Goal: Information Seeking & Learning: Learn about a topic

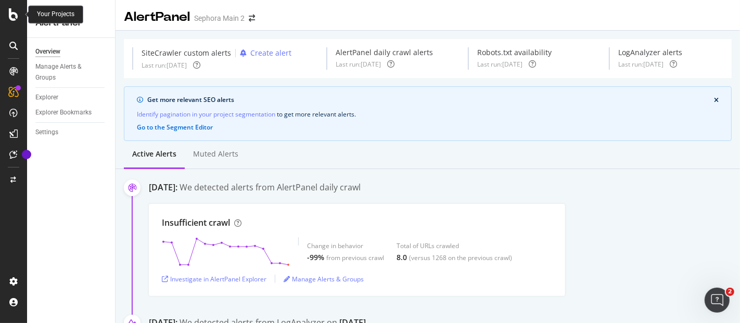
click at [18, 14] on div at bounding box center [13, 14] width 25 height 12
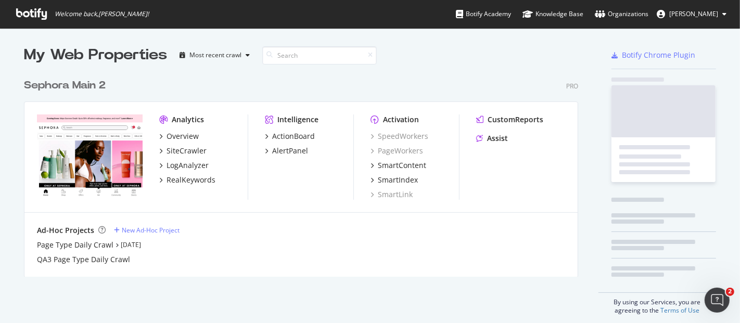
scroll to position [314, 722]
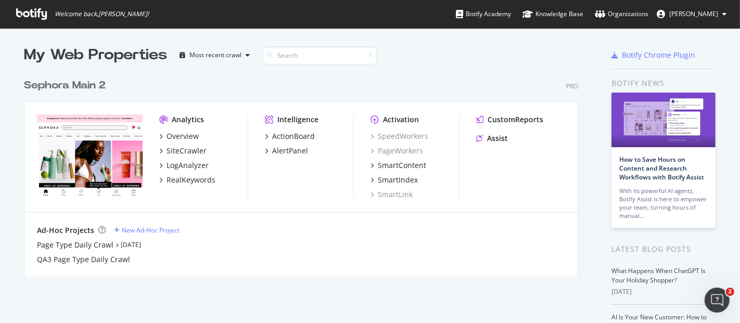
click at [67, 85] on div "Sephora Main 2" at bounding box center [65, 85] width 82 height 15
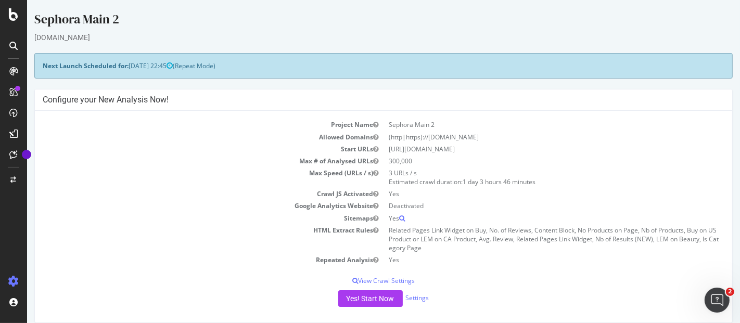
scroll to position [250, 0]
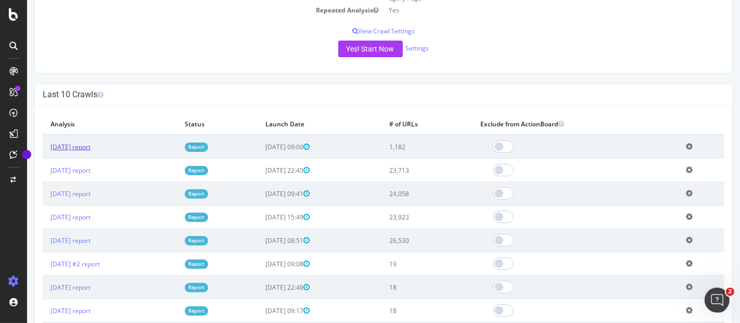
click at [85, 148] on link "[DATE] report" at bounding box center [70, 146] width 40 height 9
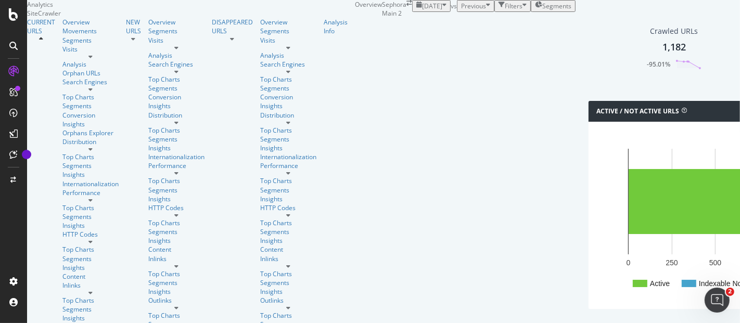
click at [662, 54] on div "1,182" at bounding box center [673, 48] width 23 height 14
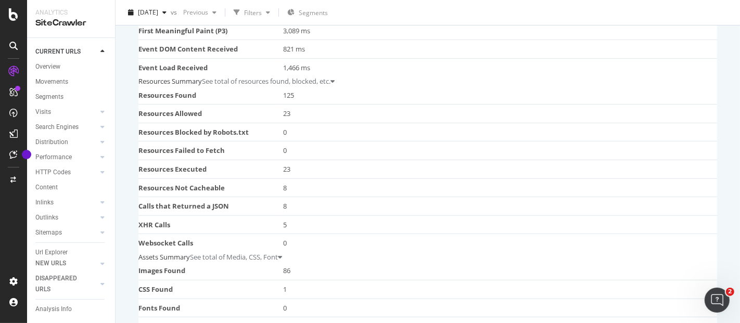
scroll to position [404, 0]
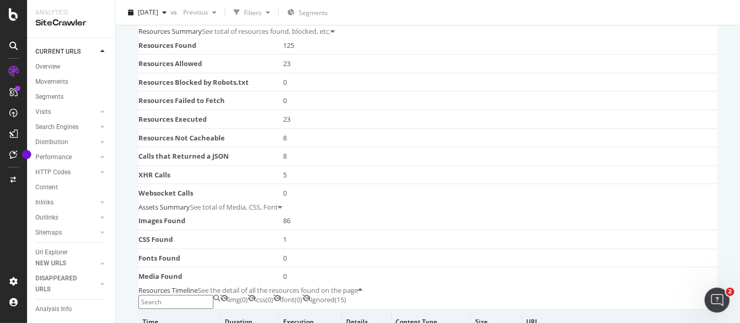
click at [330, 36] on div "See total of resources found, blocked, etc." at bounding box center [266, 32] width 128 height 10
click at [278, 202] on div "See total of Media, CSS, Font" at bounding box center [234, 207] width 88 height 10
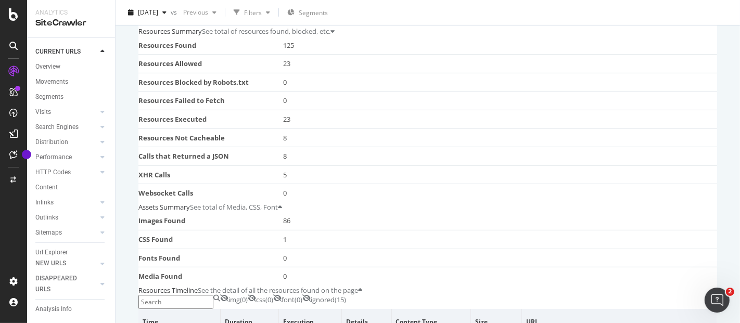
click at [278, 202] on div "See total of Media, CSS, Font" at bounding box center [234, 207] width 88 height 10
click at [330, 36] on div "See total of resources found, blocked, etc." at bounding box center [266, 32] width 128 height 10
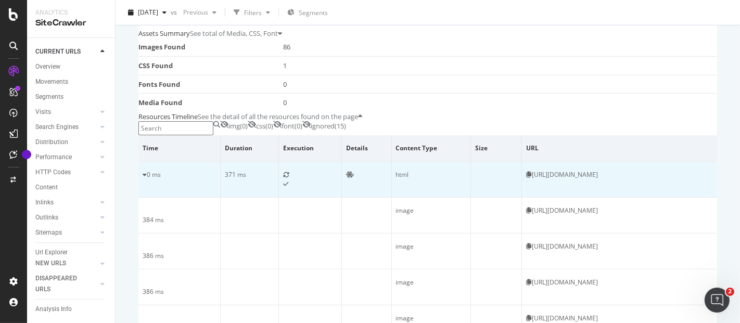
click at [162, 162] on td "0 ms" at bounding box center [179, 180] width 82 height 36
click at [167, 162] on td "0 ms" at bounding box center [179, 180] width 82 height 36
click at [147, 172] on icon at bounding box center [144, 175] width 4 height 6
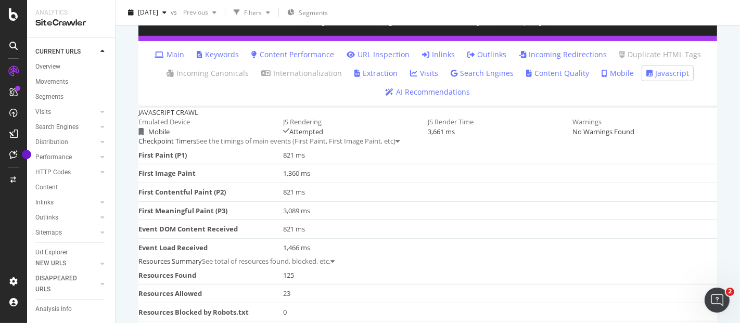
scroll to position [157, 0]
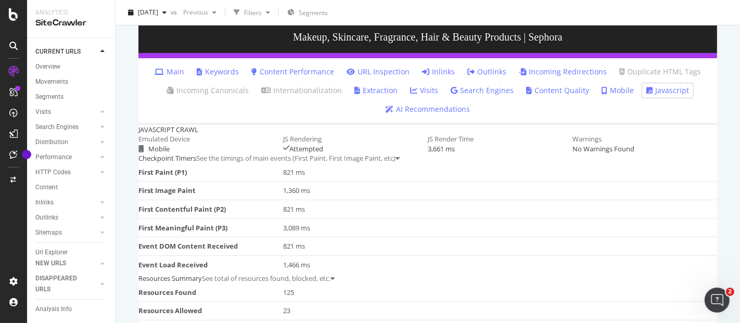
click at [664, 96] on link "Javascript" at bounding box center [667, 90] width 43 height 10
click at [428, 114] on link "AI Recommendations" at bounding box center [427, 109] width 85 height 10
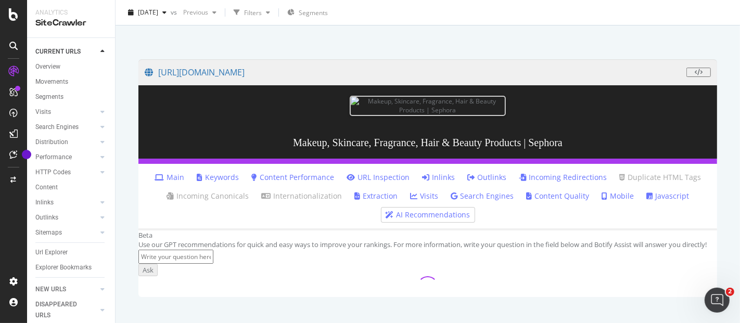
scroll to position [398, 0]
click at [213, 250] on input at bounding box center [175, 257] width 75 height 14
type input "which resources failed to render"
click at [153, 265] on div "Ask" at bounding box center [147, 270] width 11 height 10
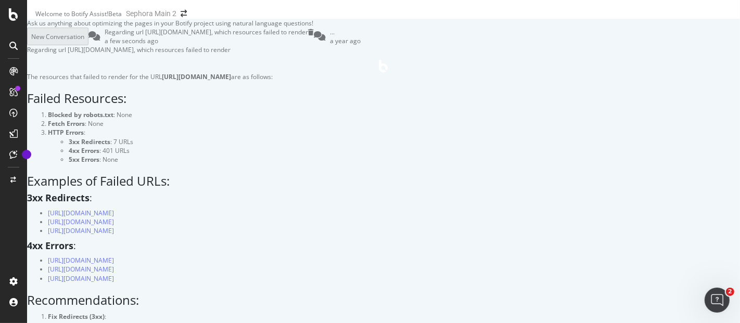
scroll to position [636, 0]
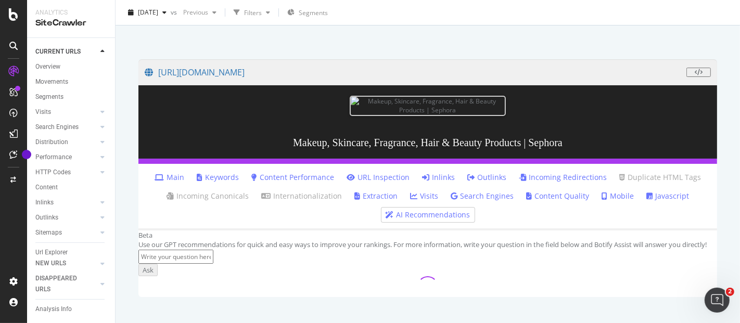
scroll to position [231, 0]
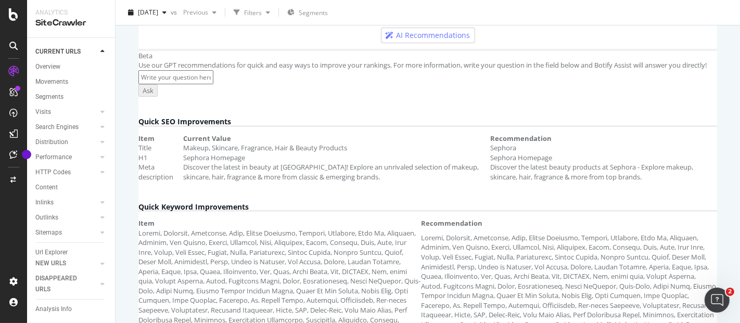
click at [651, 22] on link "Javascript" at bounding box center [667, 16] width 43 height 10
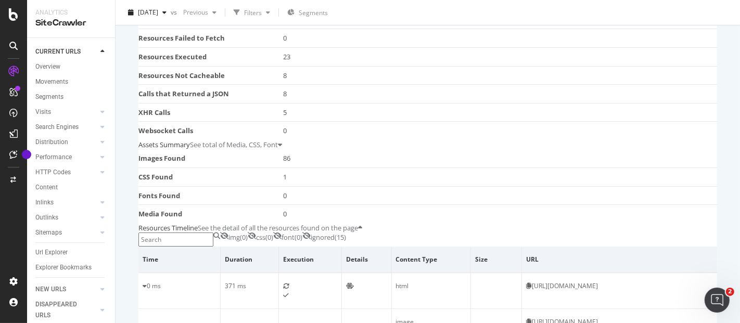
scroll to position [486, 0]
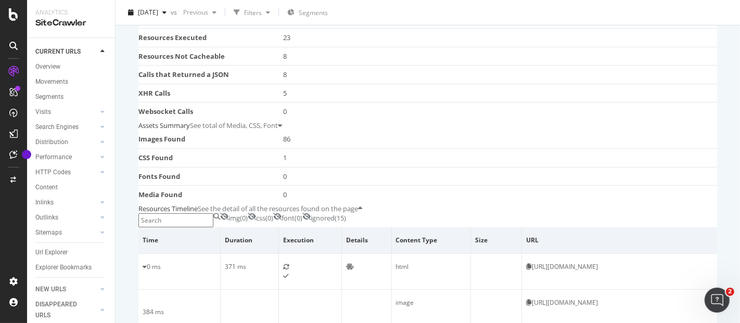
click at [282, 122] on icon at bounding box center [280, 125] width 4 height 7
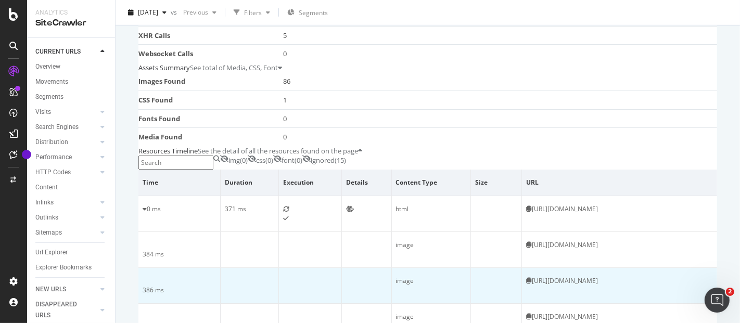
scroll to position [0, 0]
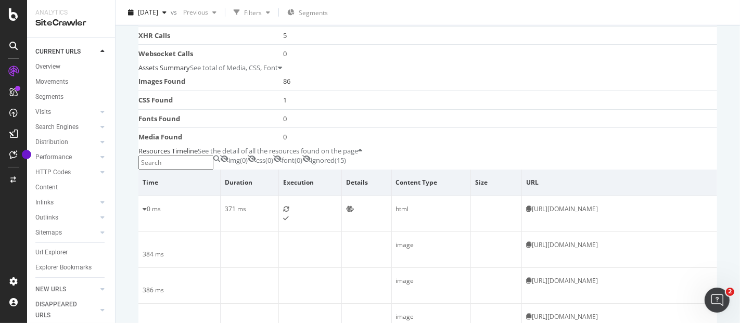
drag, startPoint x: 163, startPoint y: 111, endPoint x: 623, endPoint y: 253, distance: 480.8
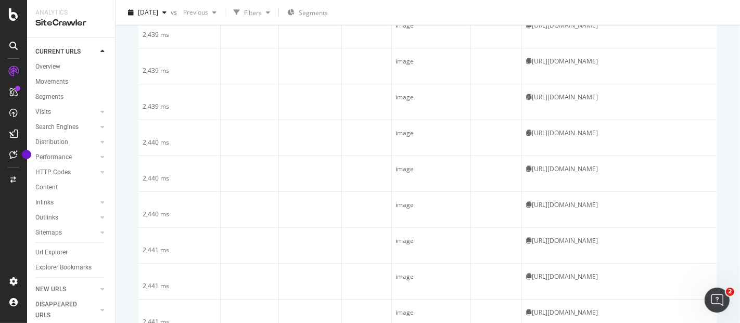
scroll to position [4247, 0]
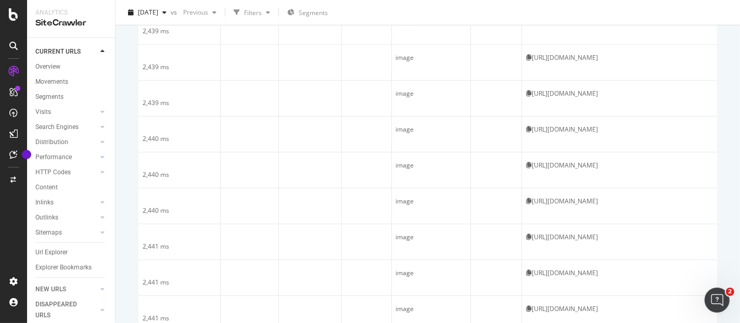
copy table "Time Duration Execution Details Content Type Size URL 0 ms 371 ms html https://…"
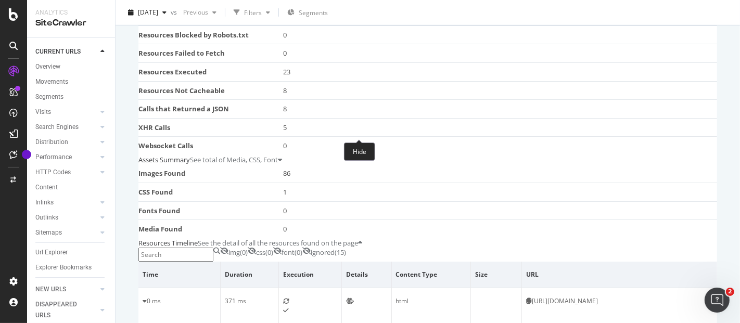
scroll to position [491, 0]
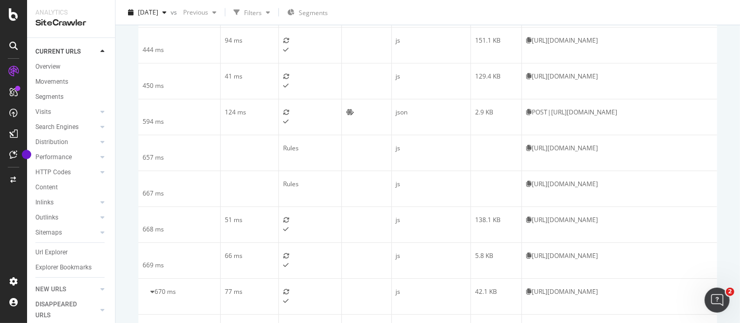
scroll to position [1579, 0]
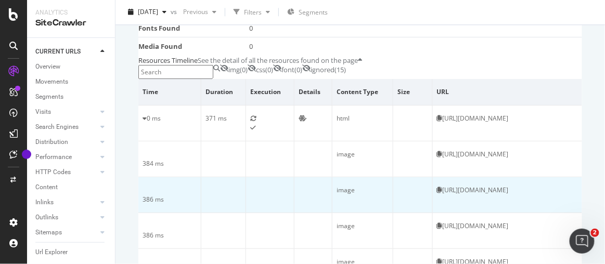
scroll to position [587, 0]
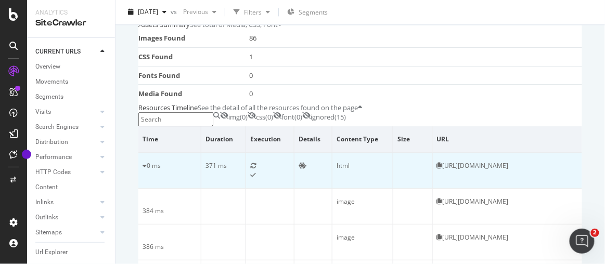
click at [167, 153] on td "0 ms" at bounding box center [169, 171] width 63 height 36
click at [147, 163] on icon at bounding box center [144, 166] width 4 height 6
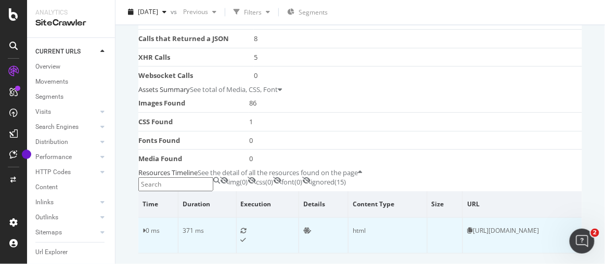
scroll to position [450, 0]
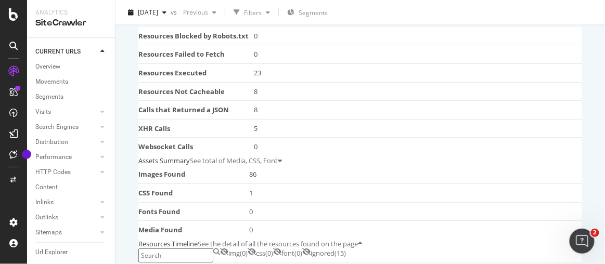
click at [139, 227] on div "JAVASCRIPT CRAWL Emulated Device Mobile JS Rendering Attempted JS Render Time 3…" at bounding box center [360, 79] width 444 height 494
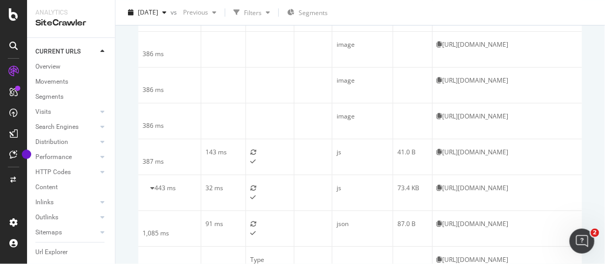
scroll to position [781, 0]
click at [122, 109] on div "URL Details Sephora Main 2 2025 Sep. 2nd vs Previous Filters Segments https://w…" at bounding box center [359, 132] width 489 height 264
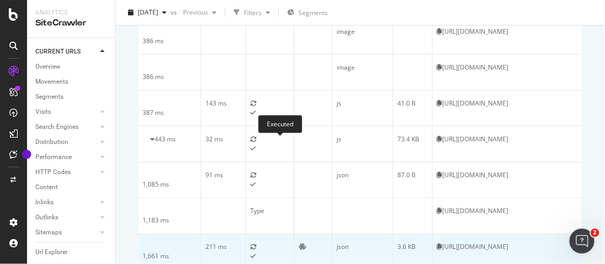
scroll to position [876, 0]
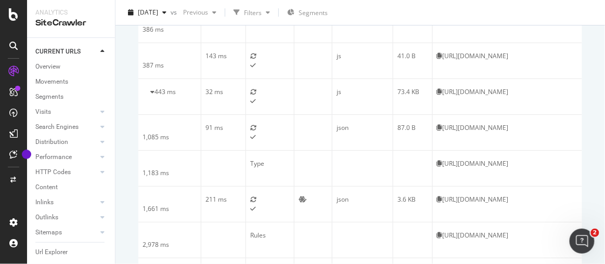
click at [123, 159] on div "URL Details Sephora Main 2 2025 Sep. 2nd vs Previous Filters Segments https://w…" at bounding box center [359, 132] width 489 height 264
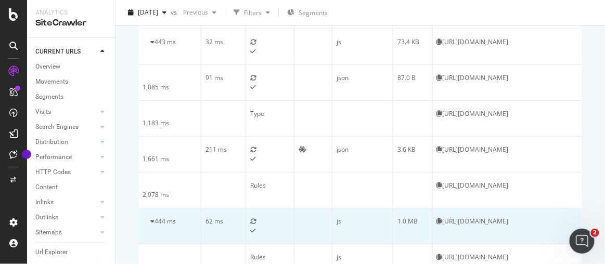
scroll to position [970, 0]
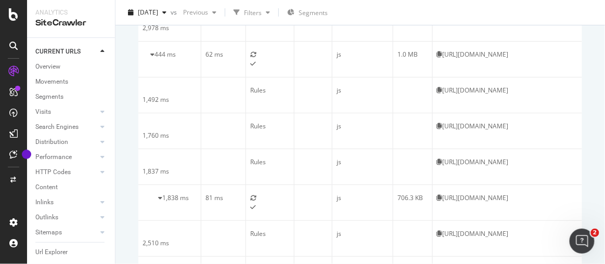
scroll to position [1112, 0]
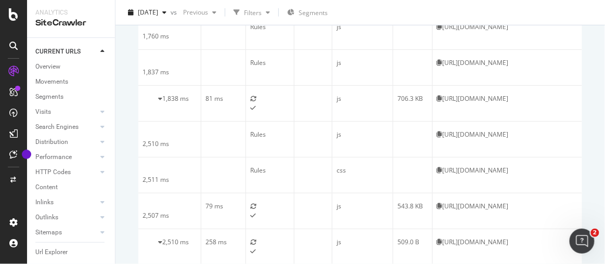
scroll to position [1207, 0]
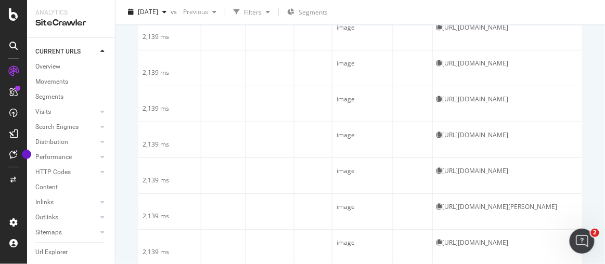
scroll to position [2672, 0]
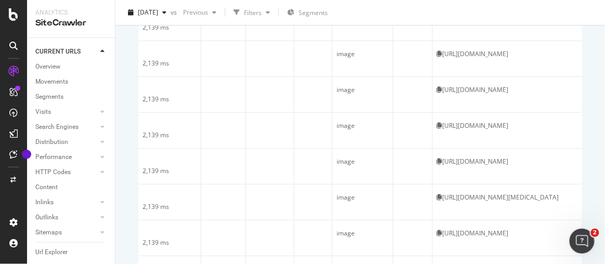
click at [155, 196] on div "Resources Timeline See the detail of all the resources found on the page img ( …" at bounding box center [360, 268] width 444 height 4500
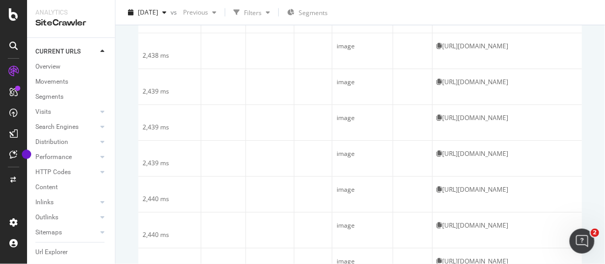
scroll to position [4157, 0]
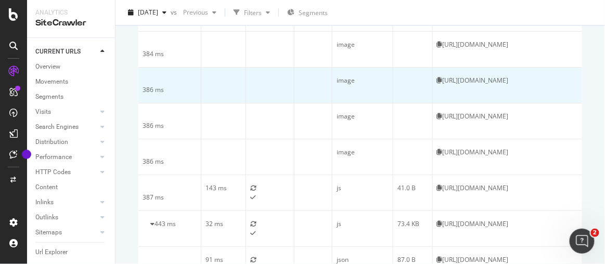
scroll to position [745, 0]
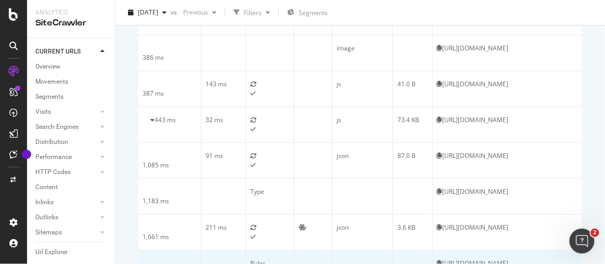
scroll to position [895, 0]
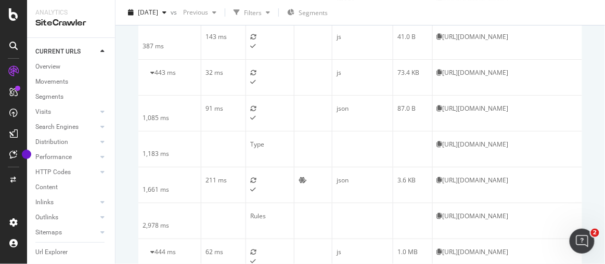
click at [126, 64] on div "URL Details Sephora Main 2 2025 Sep. 2nd vs Previous Filters Segments https://w…" at bounding box center [359, 132] width 489 height 264
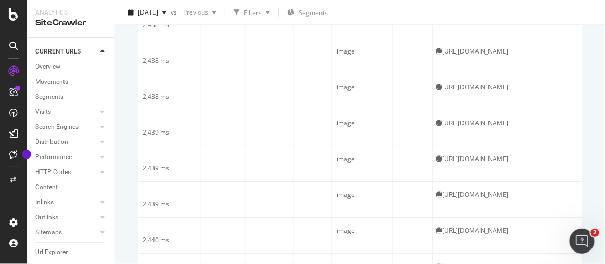
scroll to position [4157, 0]
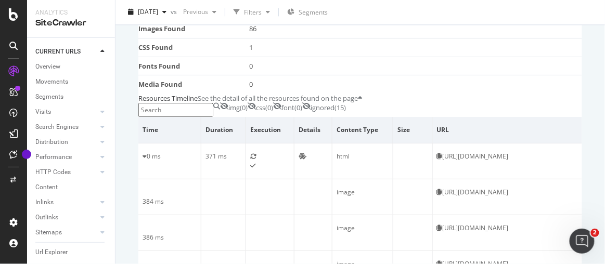
scroll to position [454, 0]
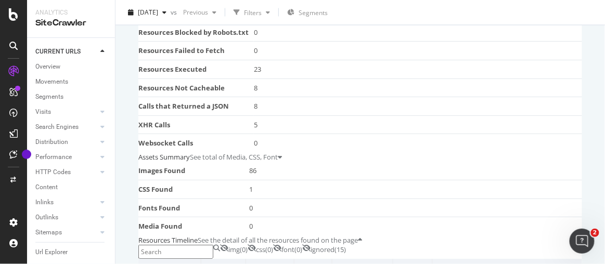
click at [278, 152] on div "See total of Media, CSS, Font" at bounding box center [234, 157] width 88 height 10
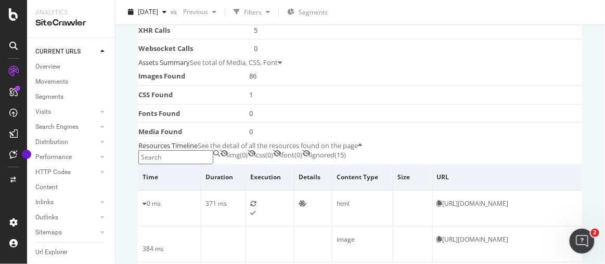
scroll to position [596, 0]
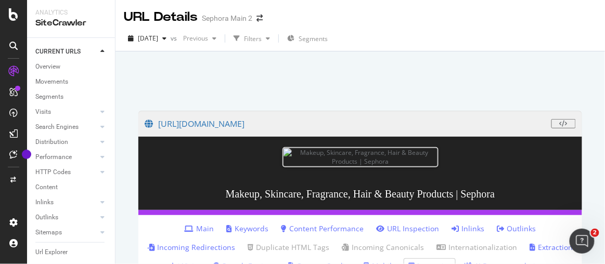
scroll to position [236, 0]
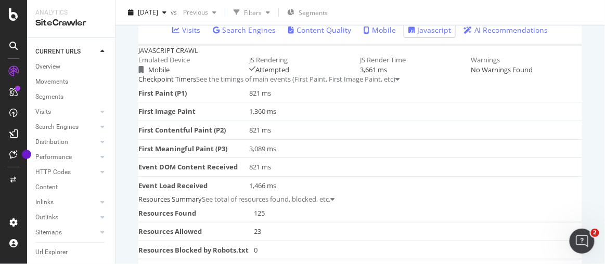
click at [548, 17] on link "Extraction" at bounding box center [551, 11] width 43 height 10
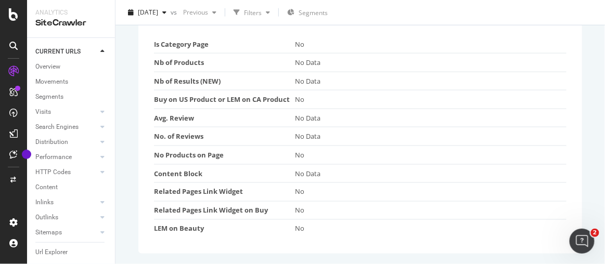
scroll to position [275, 0]
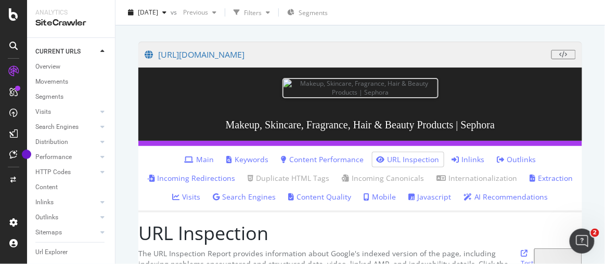
scroll to position [189, 0]
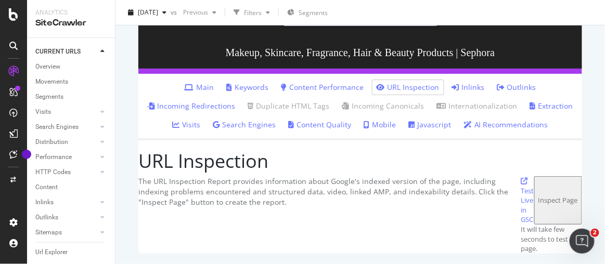
click at [433, 130] on link "Javascript" at bounding box center [429, 125] width 43 height 10
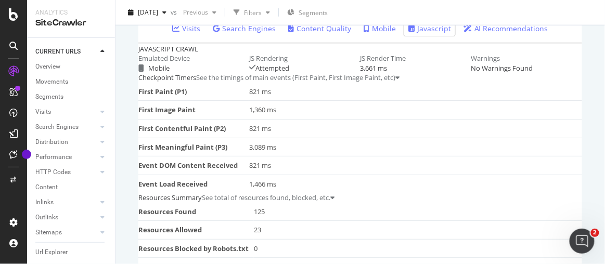
scroll to position [189, 0]
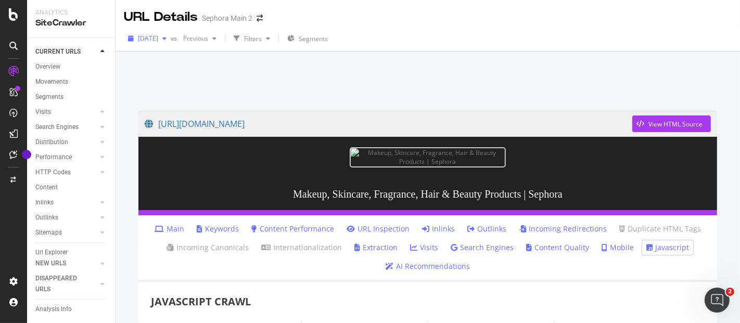
click at [171, 42] on div "[DATE]" at bounding box center [147, 39] width 47 height 16
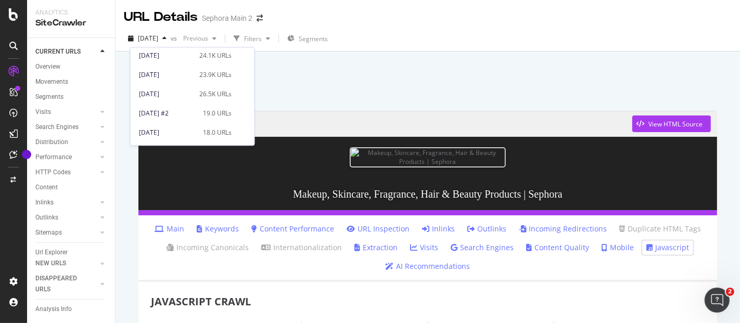
scroll to position [58, 0]
click at [212, 135] on div "18.0 URLs" at bounding box center [217, 133] width 29 height 9
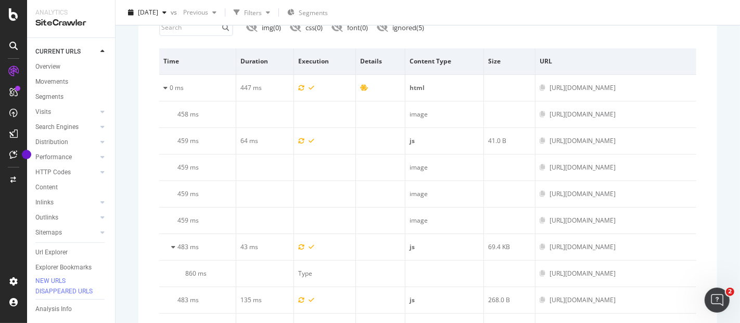
scroll to position [462, 0]
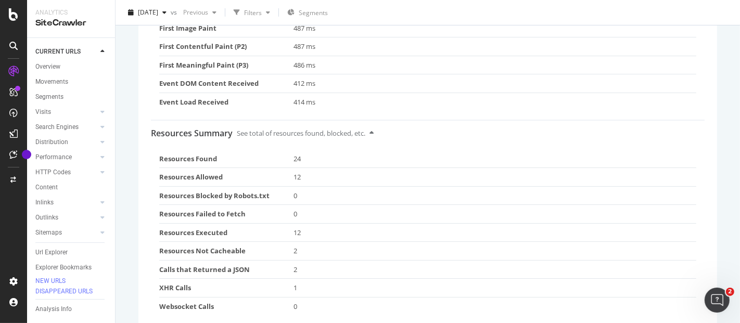
scroll to position [346, 0]
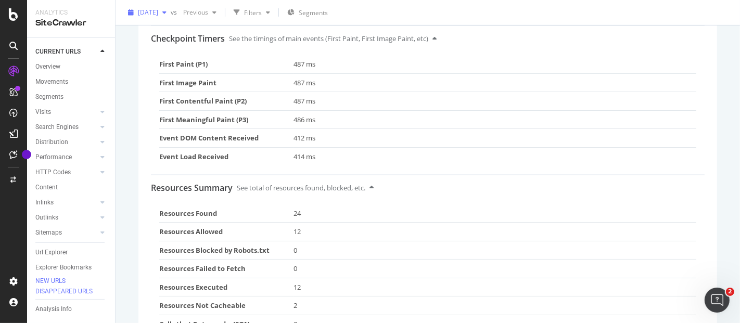
click at [171, 6] on div "[DATE]" at bounding box center [147, 13] width 47 height 16
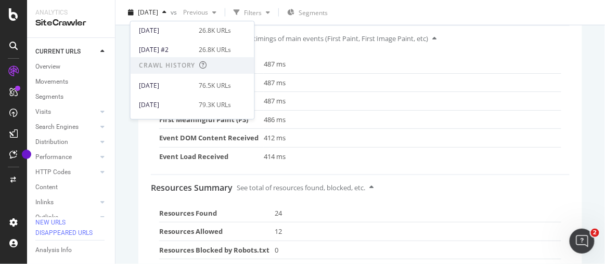
scroll to position [173, 0]
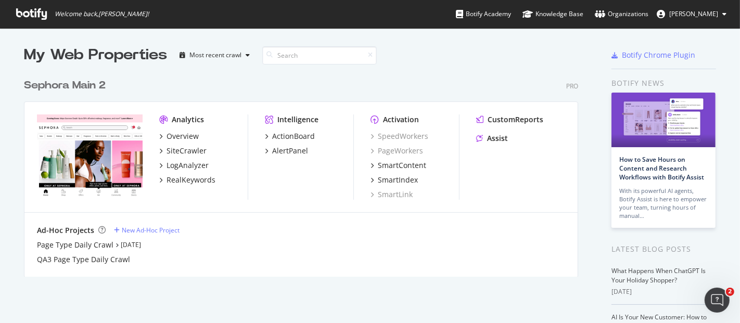
click at [73, 80] on div "Sephora Main 2" at bounding box center [65, 85] width 82 height 15
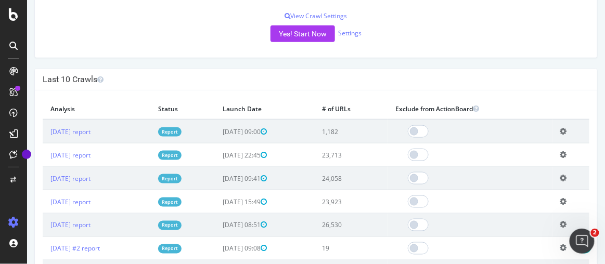
scroll to position [316, 0]
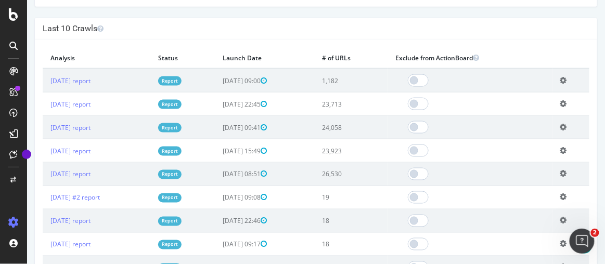
click at [407, 19] on div "Last 10 Crawls" at bounding box center [315, 28] width 562 height 21
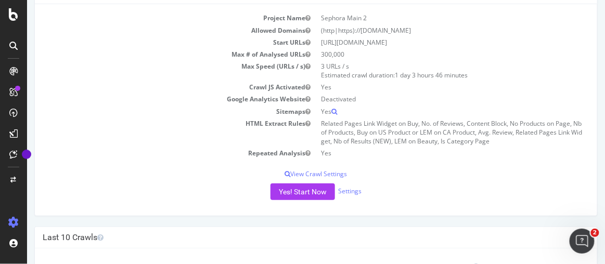
scroll to position [0, 0]
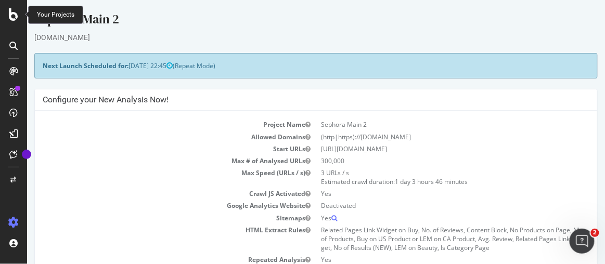
click at [11, 17] on icon at bounding box center [13, 14] width 9 height 12
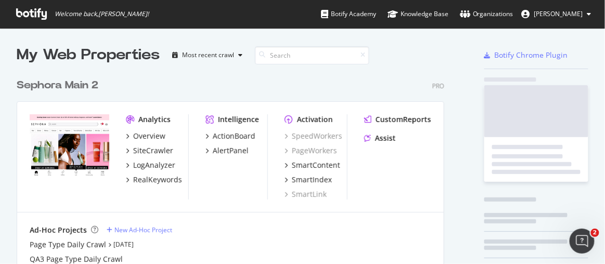
scroll to position [257, 590]
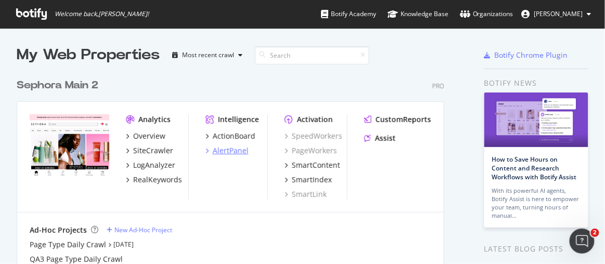
click at [229, 150] on div "AlertPanel" at bounding box center [231, 151] width 36 height 10
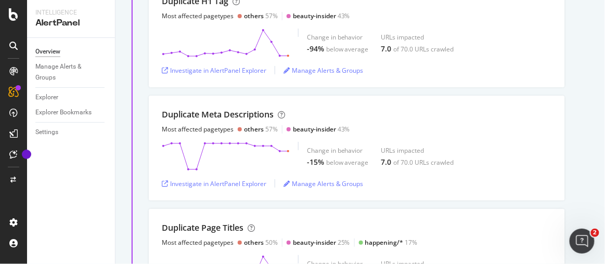
scroll to position [803, 0]
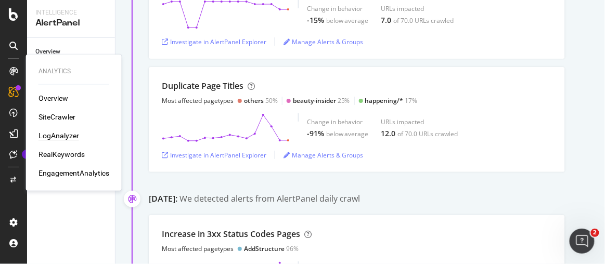
click at [62, 136] on div "LogAnalyzer" at bounding box center [58, 136] width 41 height 10
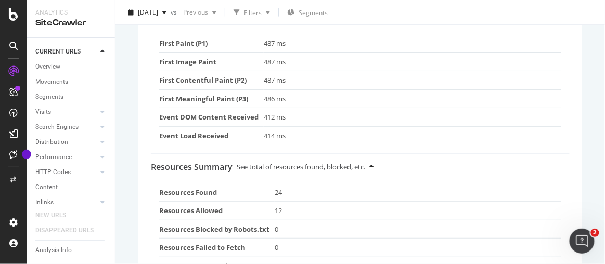
scroll to position [252, 0]
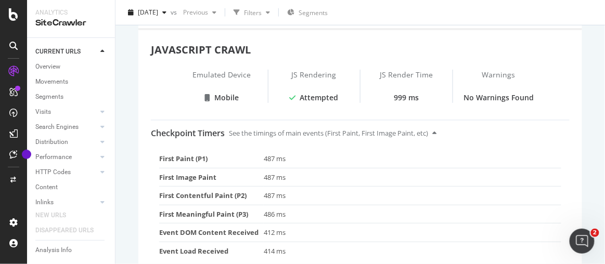
click at [469, 20] on link "AI Recommendations" at bounding box center [505, 14] width 85 height 10
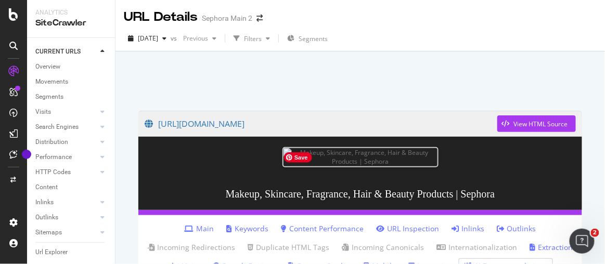
scroll to position [189, 0]
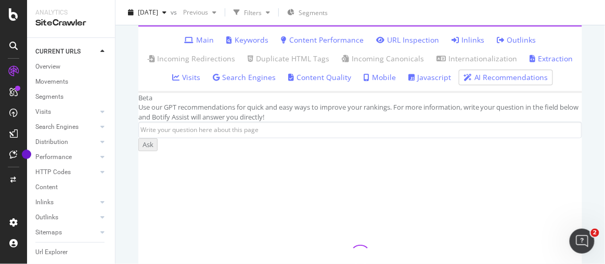
click at [425, 83] on link "Javascript" at bounding box center [429, 77] width 43 height 10
